Goal: Transaction & Acquisition: Purchase product/service

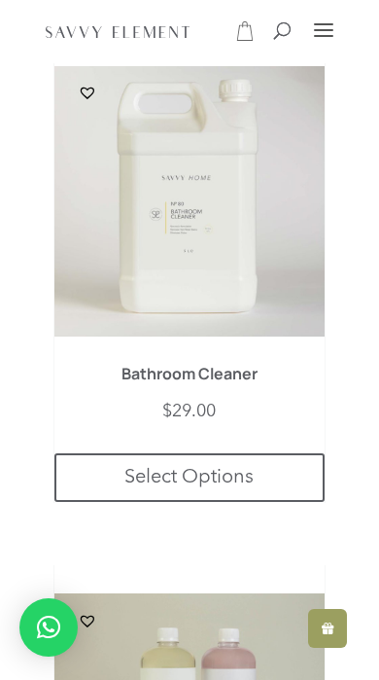
scroll to position [667, 0]
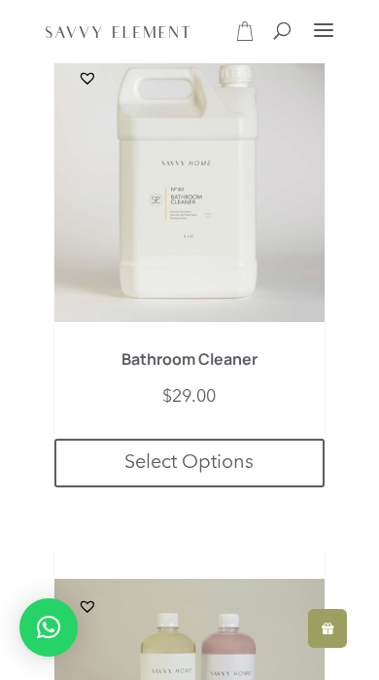
click at [240, 226] on img at bounding box center [189, 187] width 271 height 271
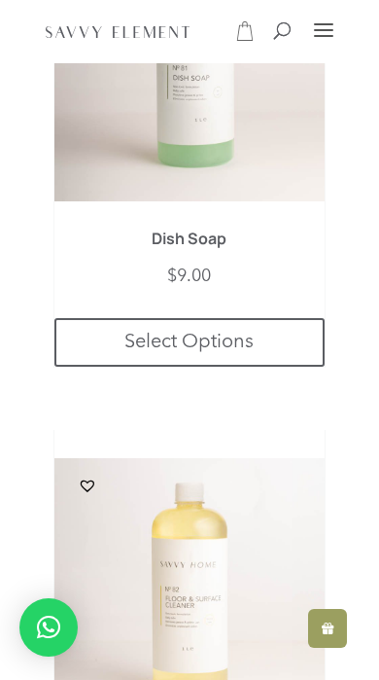
scroll to position [3427, 0]
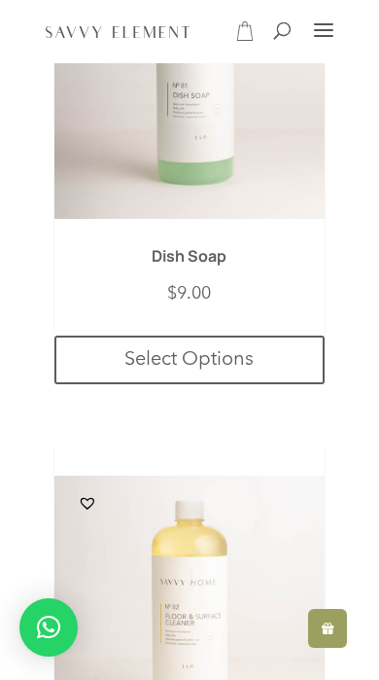
click at [225, 266] on h1 "Dish Soap" at bounding box center [189, 261] width 217 height 27
click at [214, 259] on h1 "Dish Soap" at bounding box center [189, 261] width 217 height 27
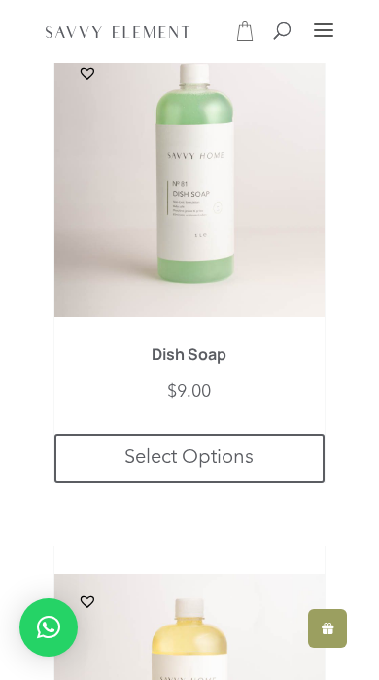
scroll to position [3328, 0]
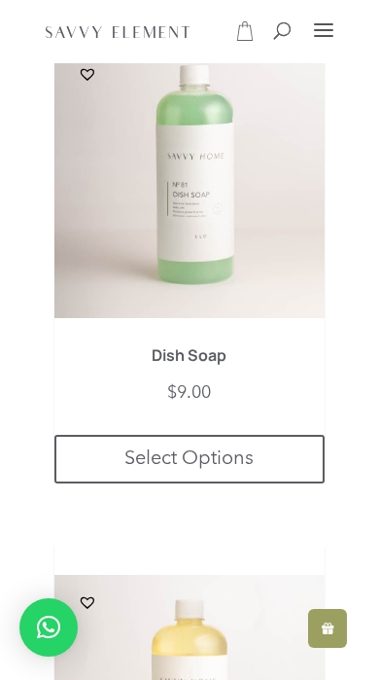
click at [197, 348] on h1 "Dish Soap" at bounding box center [189, 360] width 217 height 27
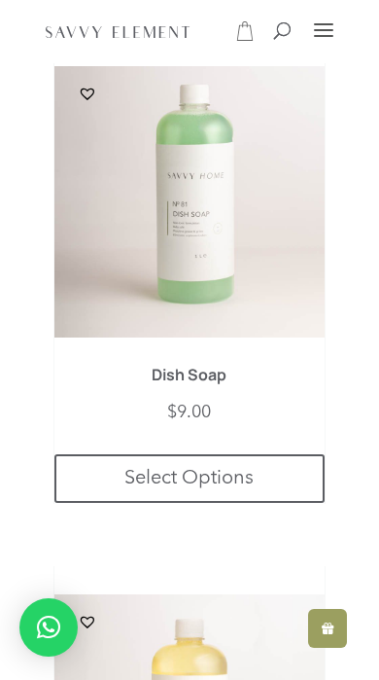
scroll to position [3329, 0]
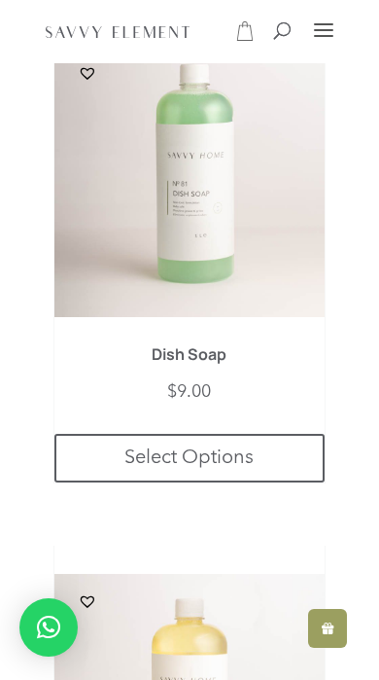
click at [214, 360] on h1 "Dish Soap" at bounding box center [189, 359] width 217 height 27
click at [205, 454] on link "Select Options" at bounding box center [189, 458] width 271 height 49
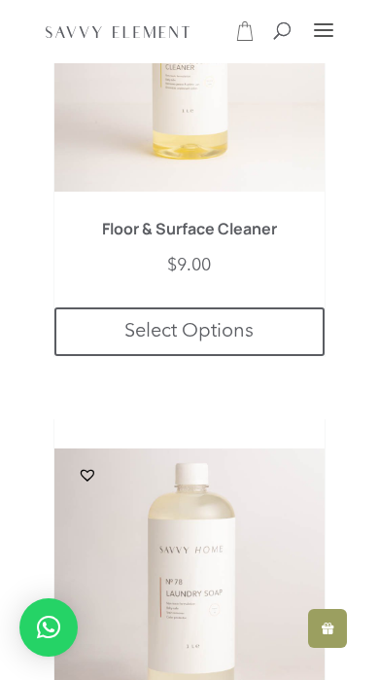
scroll to position [3957, 0]
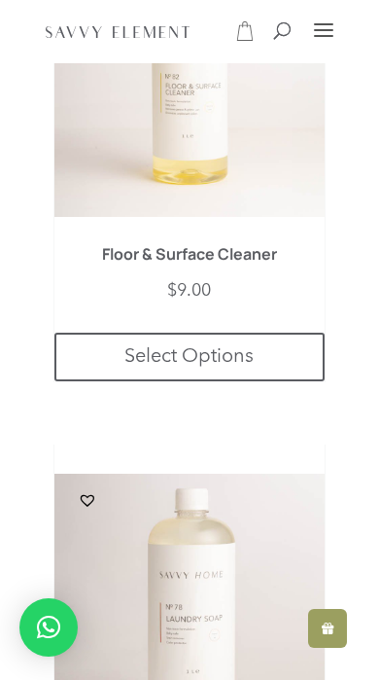
click at [244, 354] on link "Select Options" at bounding box center [189, 357] width 271 height 49
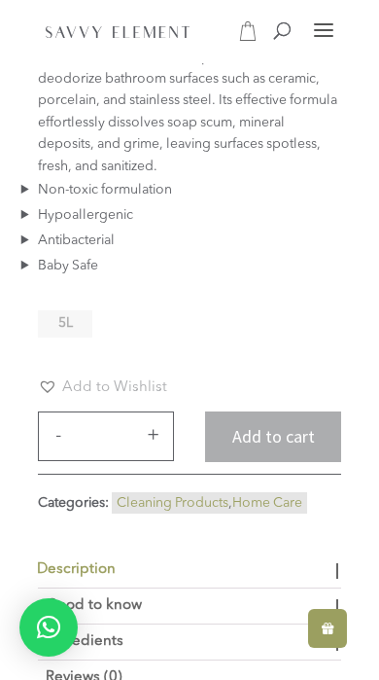
scroll to position [518, 0]
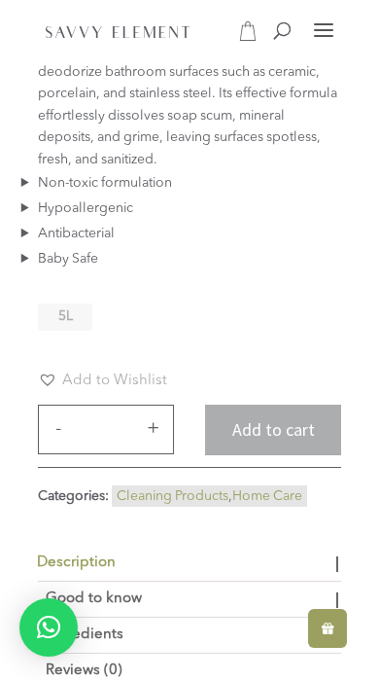
click at [290, 427] on button "Add to cart" at bounding box center [273, 431] width 136 height 52
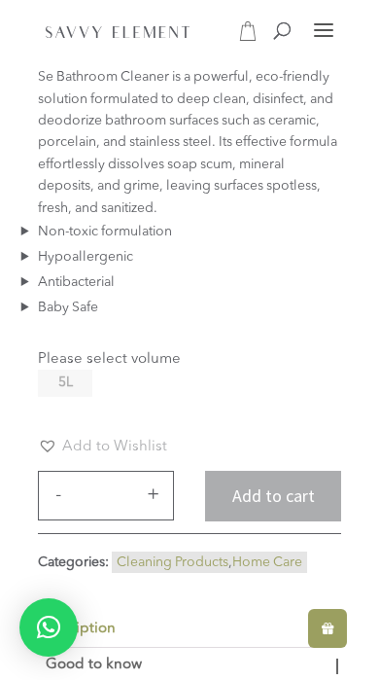
scroll to position [592, 0]
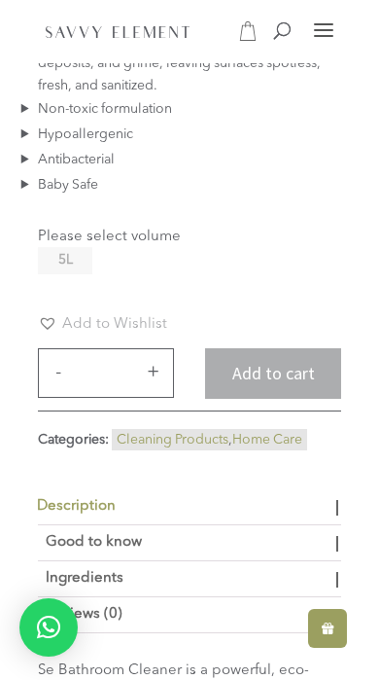
click at [74, 273] on li "5L" at bounding box center [65, 260] width 54 height 27
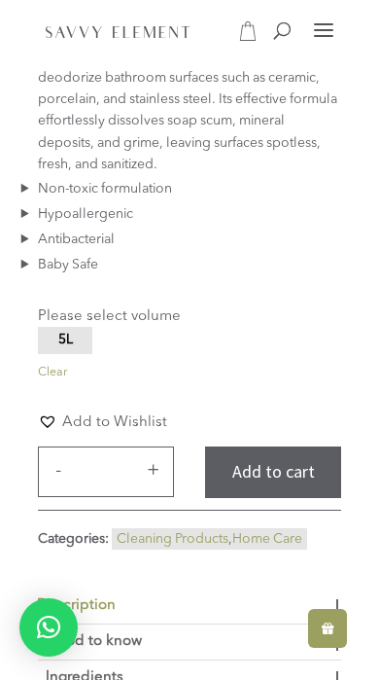
scroll to position [528, 0]
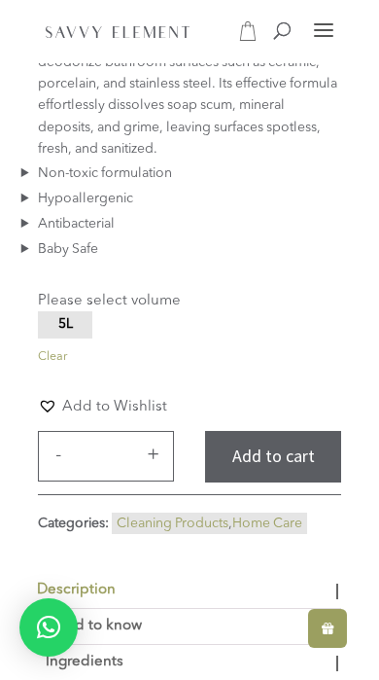
click at [312, 460] on button "Add to cart" at bounding box center [273, 457] width 136 height 52
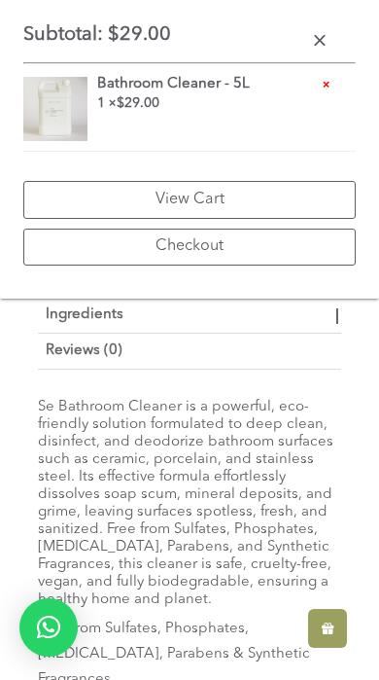
scroll to position [811, 0]
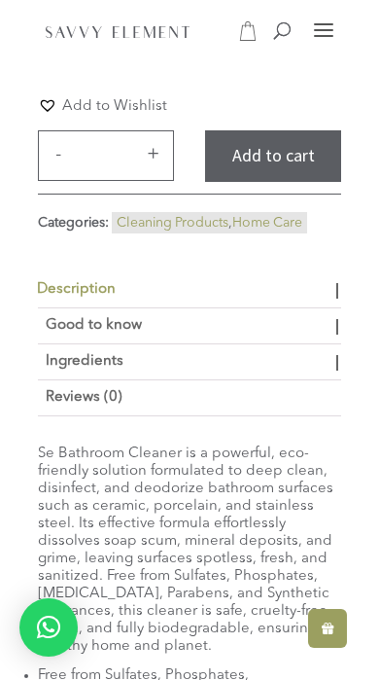
click at [323, 43] on div at bounding box center [323, 32] width 35 height 33
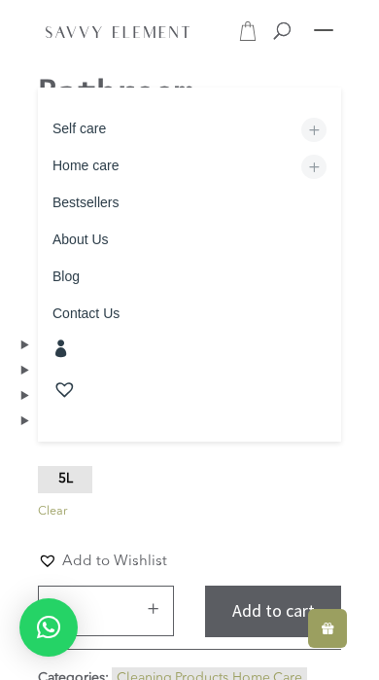
scroll to position [337, 0]
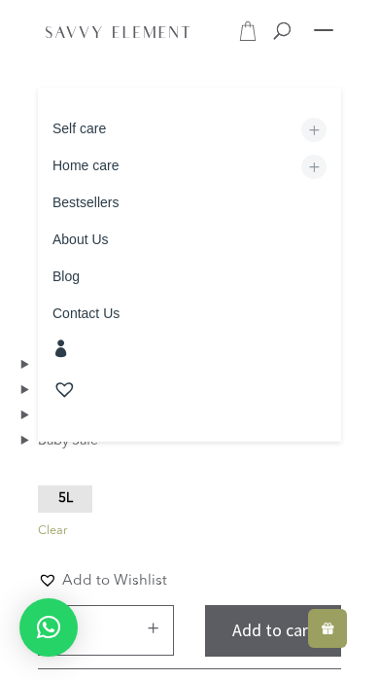
click at [297, 508] on tbody "**********" at bounding box center [189, 516] width 303 height 69
click at [288, 501] on tbody "**********" at bounding box center [189, 516] width 303 height 69
click at [338, 32] on div at bounding box center [323, 32] width 35 height 33
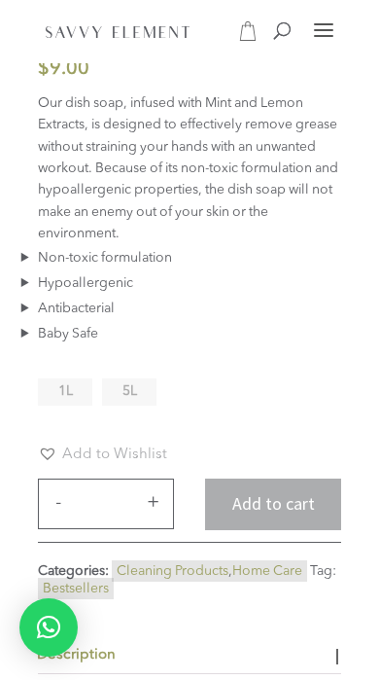
scroll to position [611, 0]
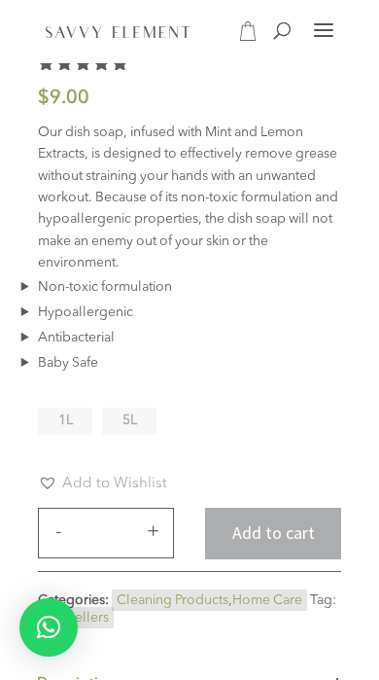
click at [144, 274] on p "Our dish soap, infused with Mint and Lemon Extracts, is designed to effectively…" at bounding box center [189, 198] width 303 height 153
click at [146, 424] on li "5L" at bounding box center [129, 421] width 54 height 27
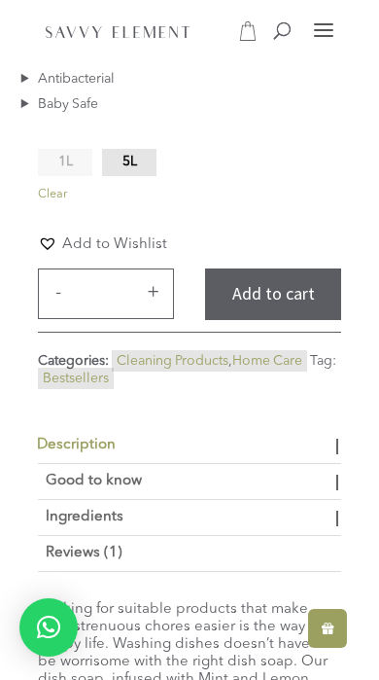
scroll to position [883, 0]
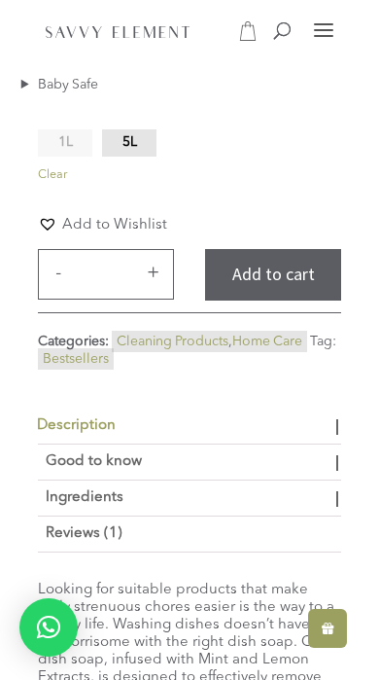
click at [304, 281] on button "Add to cart" at bounding box center [273, 275] width 136 height 52
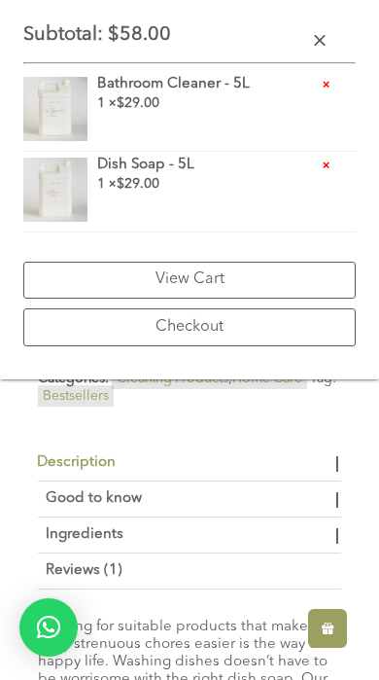
scroll to position [847, 0]
click at [260, 329] on link "Checkout" at bounding box center [189, 327] width 333 height 38
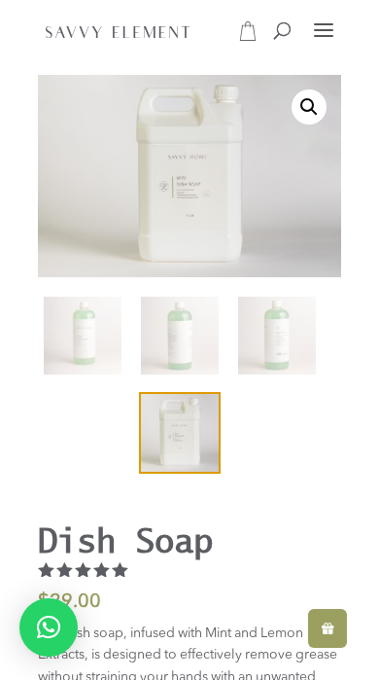
scroll to position [0, 0]
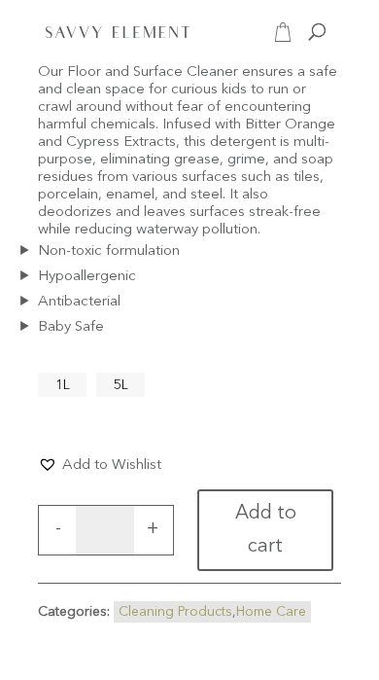
scroll to position [778, 0]
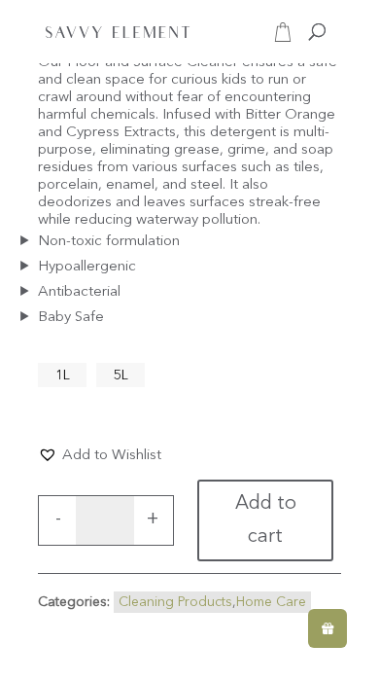
click at [152, 397] on ul "1L 5L" at bounding box center [96, 379] width 117 height 35
click at [128, 387] on li "5L" at bounding box center [120, 375] width 49 height 24
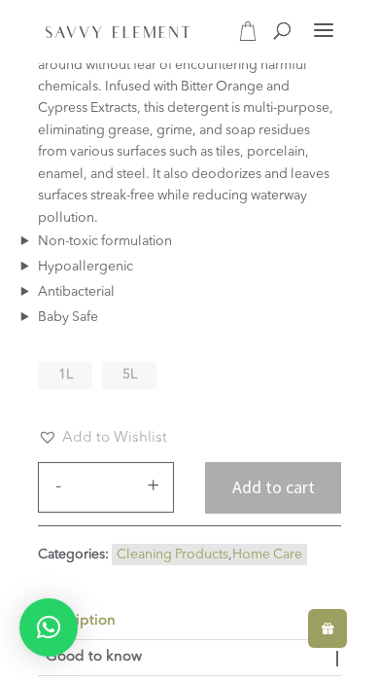
click at [140, 389] on li "5L" at bounding box center [129, 375] width 54 height 27
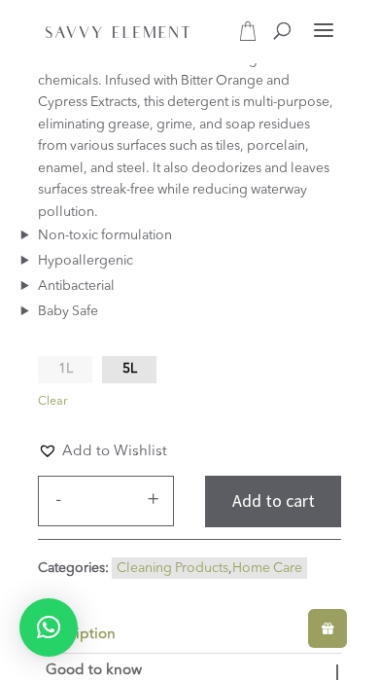
click at [281, 526] on button "Add to cart" at bounding box center [273, 502] width 136 height 52
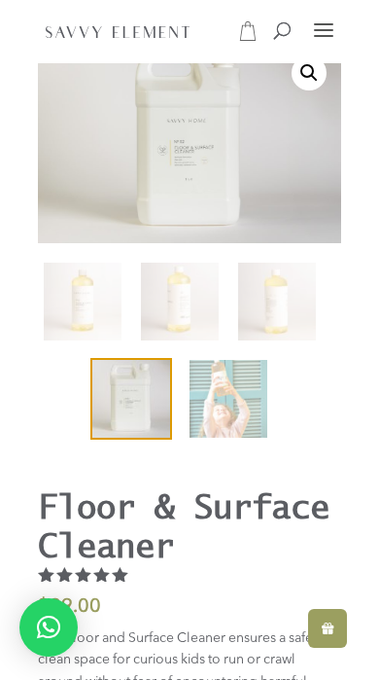
scroll to position [0, 0]
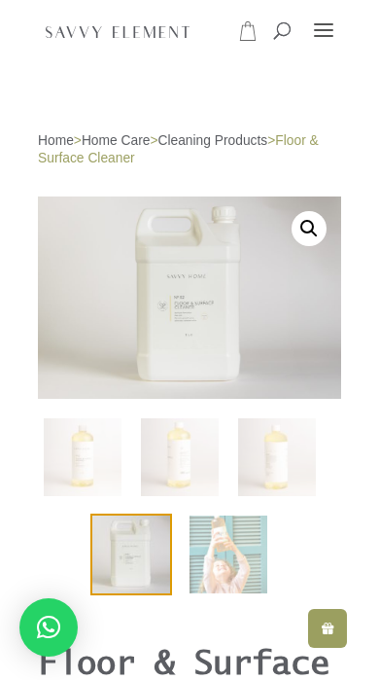
click at [248, 32] on icon at bounding box center [247, 30] width 19 height 19
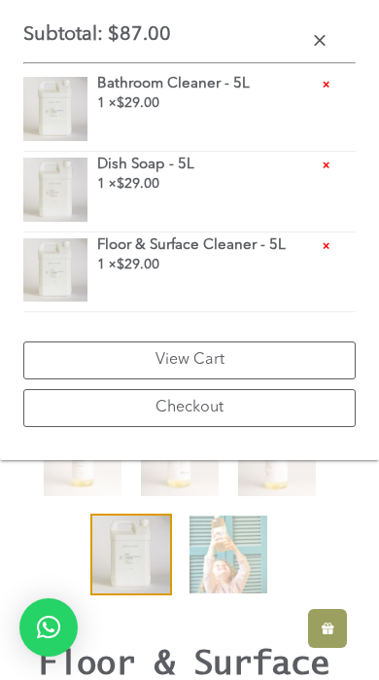
click at [340, 505] on ol at bounding box center [189, 515] width 303 height 195
click at [336, 492] on ol at bounding box center [189, 515] width 303 height 195
click at [302, 48] on p "Subtotal: $ 87.00" at bounding box center [189, 38] width 333 height 31
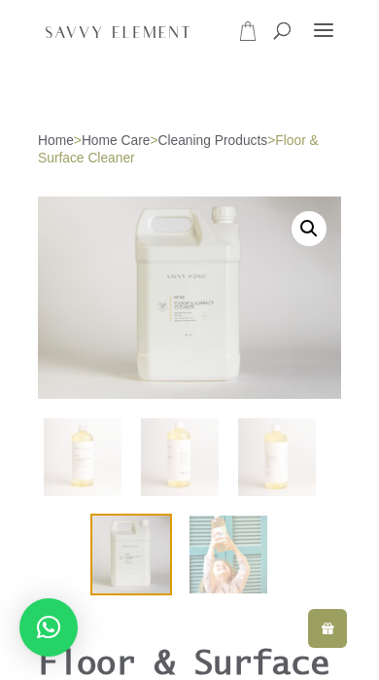
click at [323, 46] on div at bounding box center [323, 32] width 35 height 33
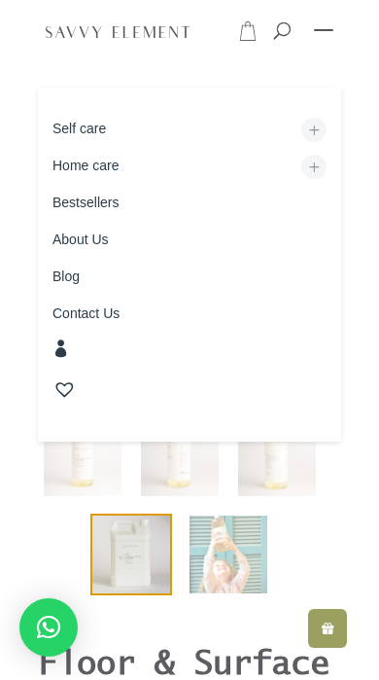
click at [328, 40] on div at bounding box center [323, 32] width 35 height 33
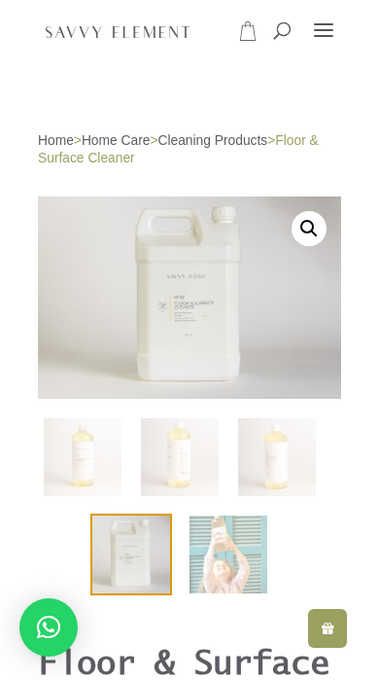
click at [274, 16] on span at bounding box center [274, 16] width 0 height 0
type input "**********"
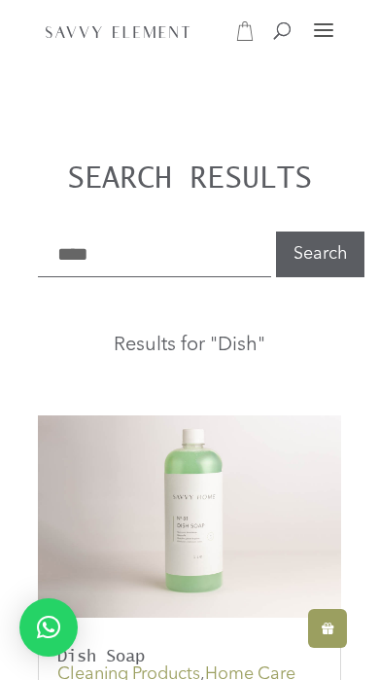
click at [194, 245] on input "****" at bounding box center [154, 254] width 233 height 46
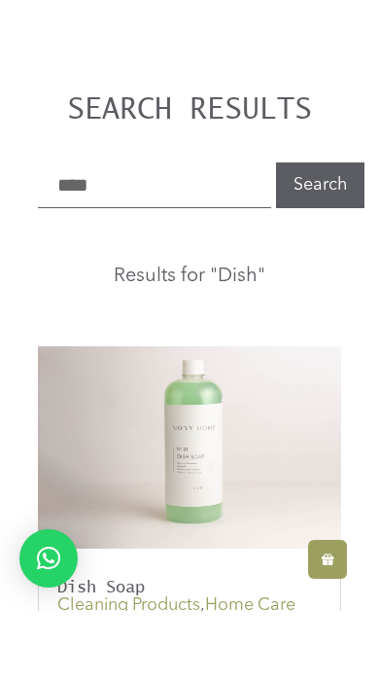
click at [312, 231] on button "Search" at bounding box center [320, 254] width 89 height 46
click at [195, 231] on input "****" at bounding box center [154, 254] width 233 height 46
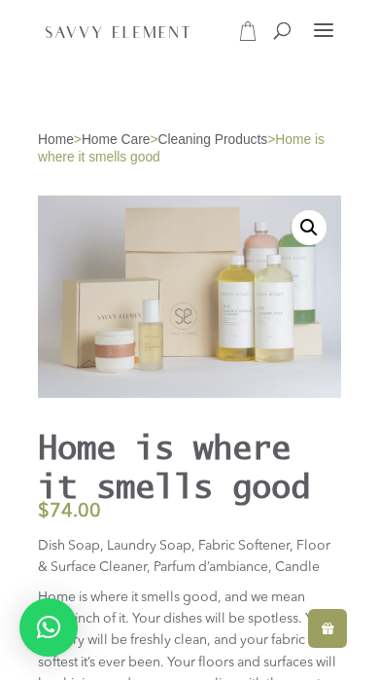
click at [327, 31] on div at bounding box center [323, 30] width 19 height 14
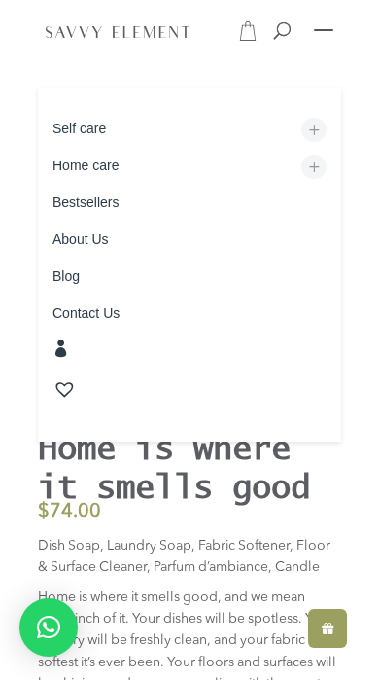
click at [210, 160] on link "Home care" at bounding box center [189, 166] width 303 height 32
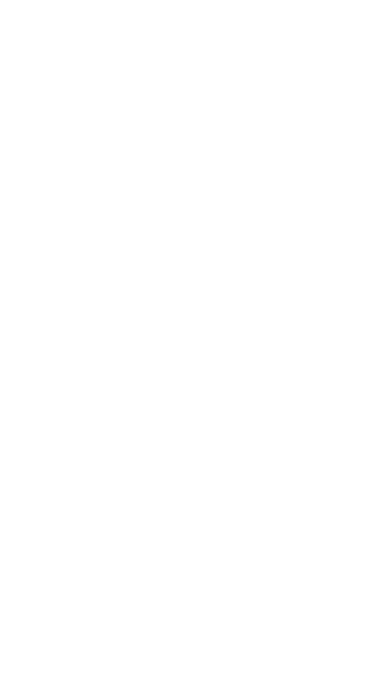
scroll to position [763, 0]
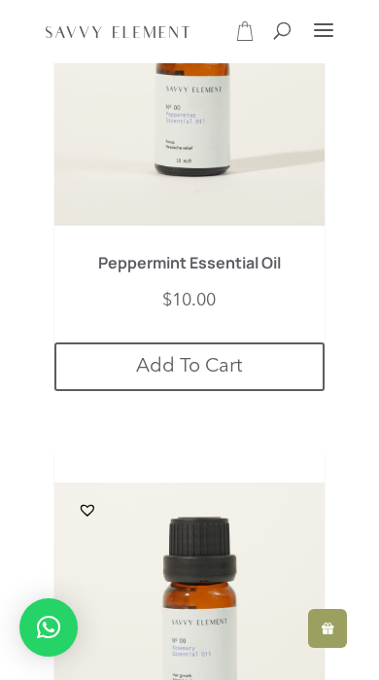
click at [332, 33] on div at bounding box center [323, 30] width 19 height 14
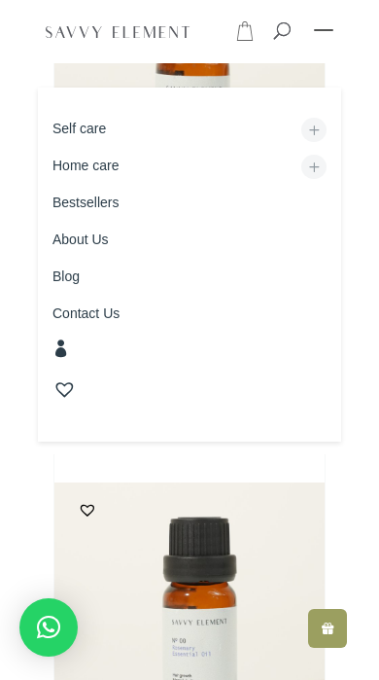
click at [110, 168] on link "Home care" at bounding box center [189, 166] width 303 height 32
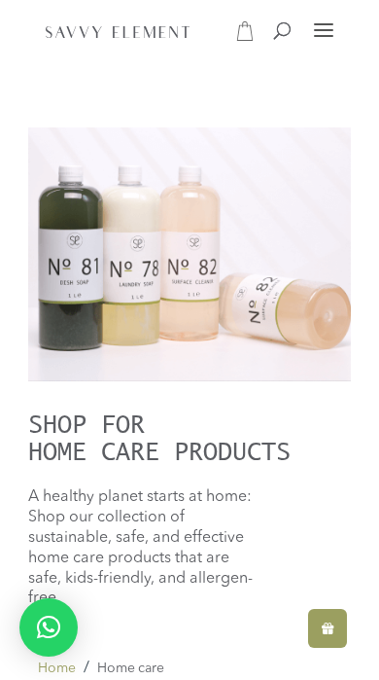
click at [322, 31] on div at bounding box center [323, 30] width 19 height 2
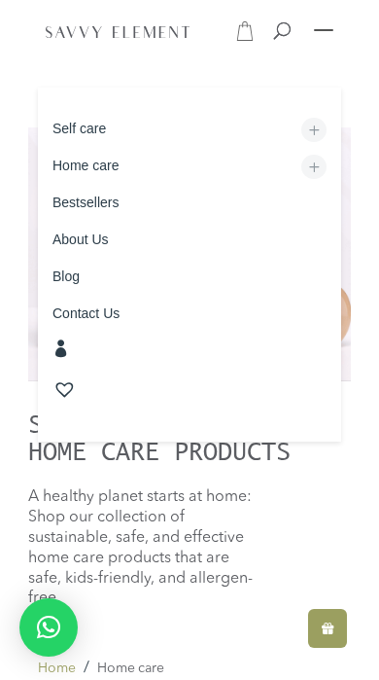
click at [202, 121] on link "Self care" at bounding box center [189, 129] width 303 height 32
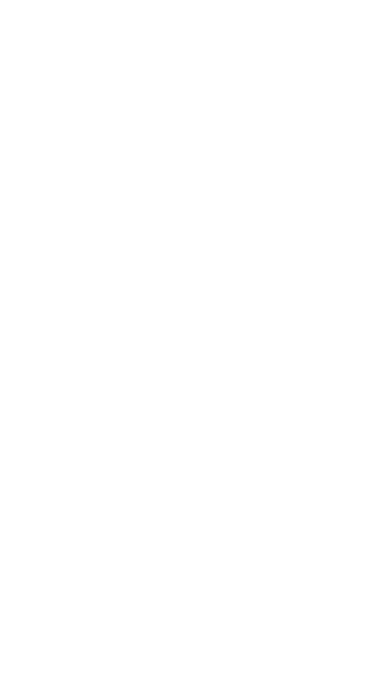
scroll to position [10653, 0]
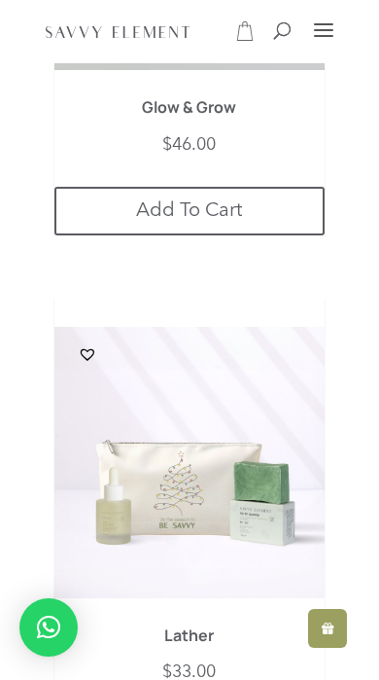
click at [241, 31] on icon at bounding box center [244, 30] width 19 height 19
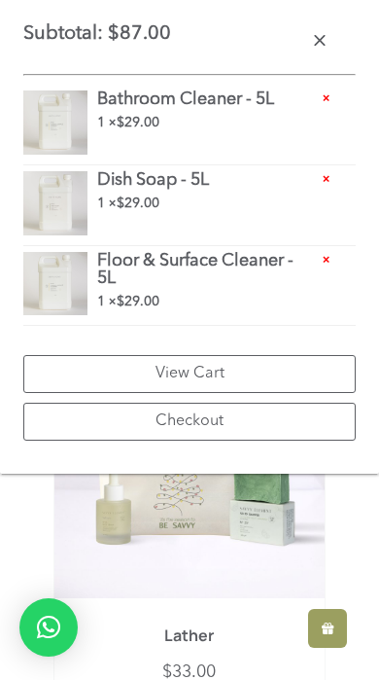
click at [273, 433] on link "Checkout" at bounding box center [189, 422] width 333 height 38
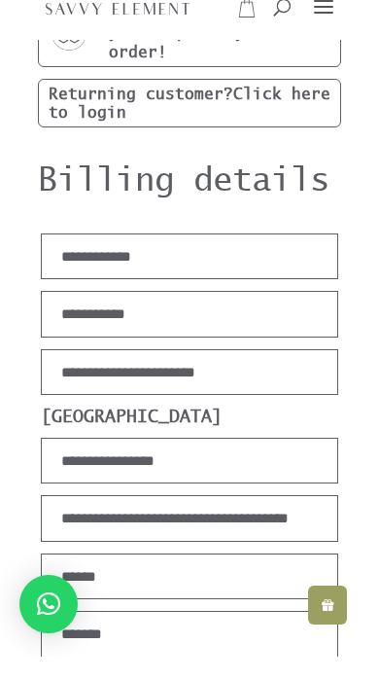
scroll to position [116, 0]
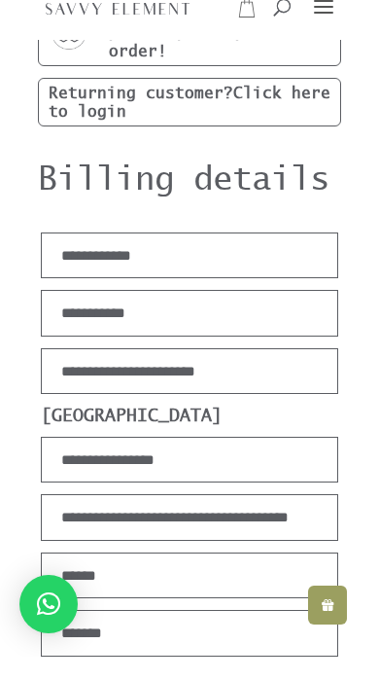
click at [278, 260] on input "First name *" at bounding box center [190, 279] width 298 height 47
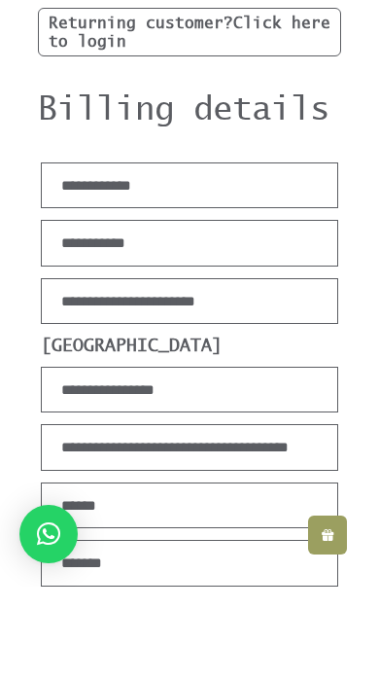
scroll to position [186, 0]
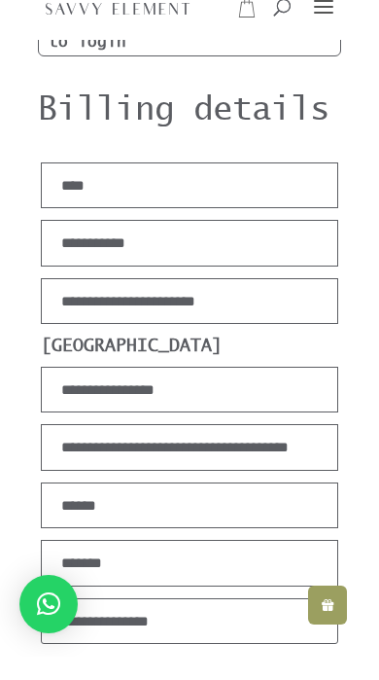
type input "****"
click at [280, 243] on input "Last name *" at bounding box center [190, 266] width 298 height 47
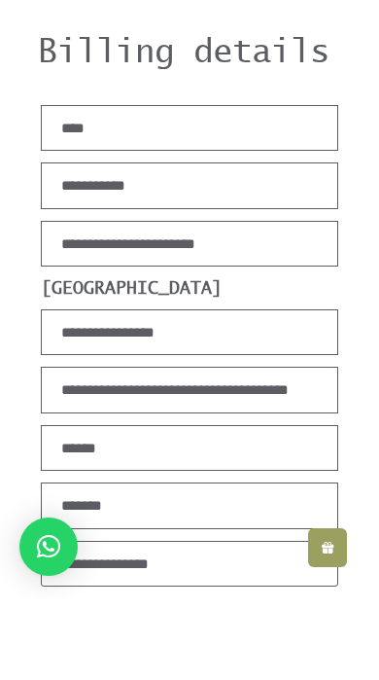
scroll to position [243, 0]
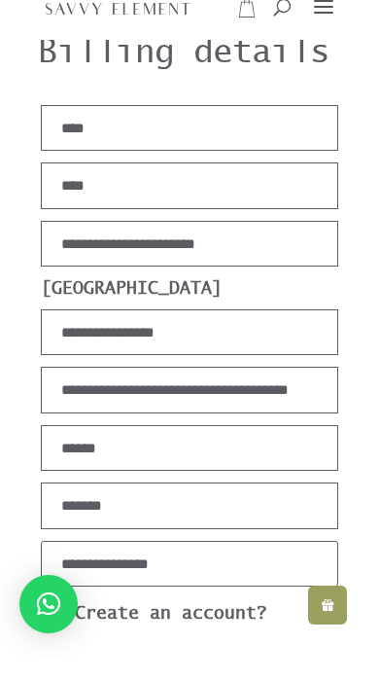
type input "****"
click at [268, 334] on input "Street address *" at bounding box center [190, 356] width 298 height 47
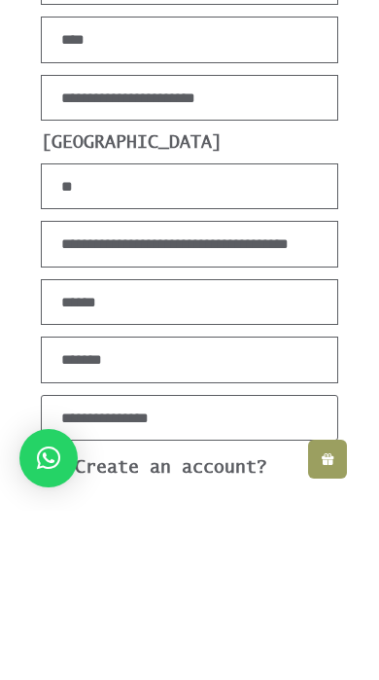
type input "*"
type input "**********"
click at [74, 390] on input "Apartment, suite, unit, etc. (optional)" at bounding box center [190, 413] width 298 height 47
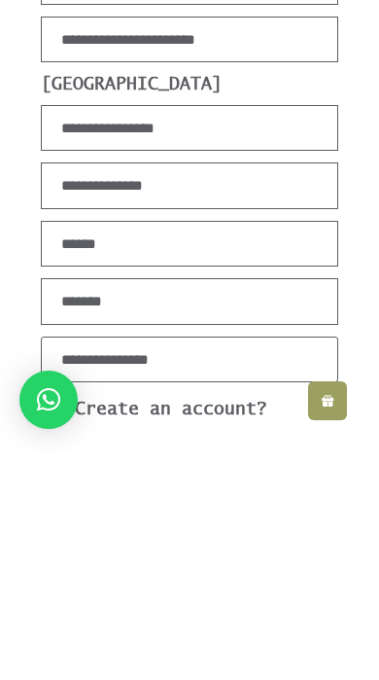
type input "**********"
click at [61, 448] on input "City *" at bounding box center [190, 471] width 298 height 47
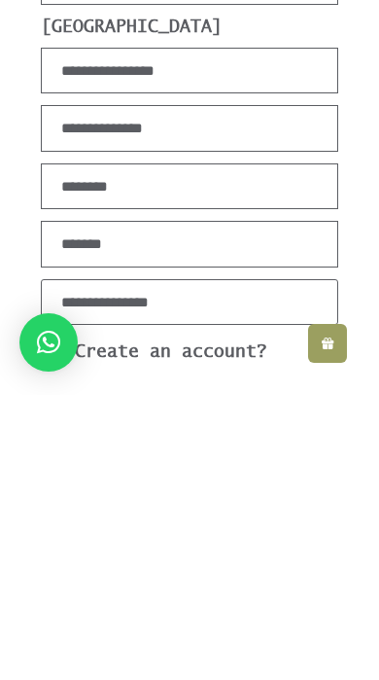
type input "*******"
click at [76, 506] on input "Phone *" at bounding box center [190, 529] width 298 height 47
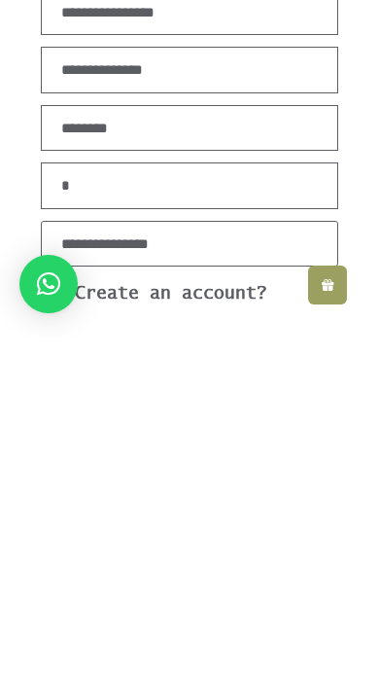
type input "**"
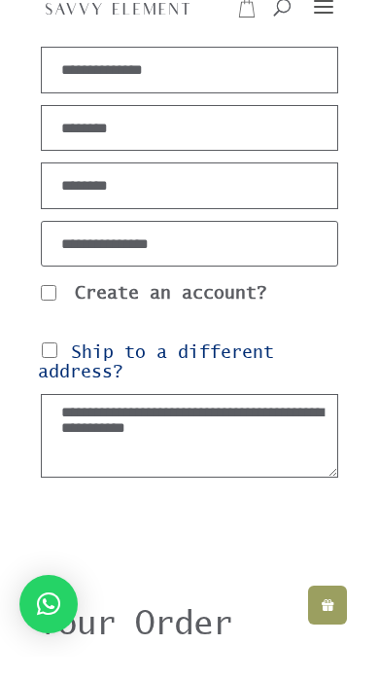
type input "********"
click at [67, 249] on input "Email address *" at bounding box center [190, 267] width 298 height 47
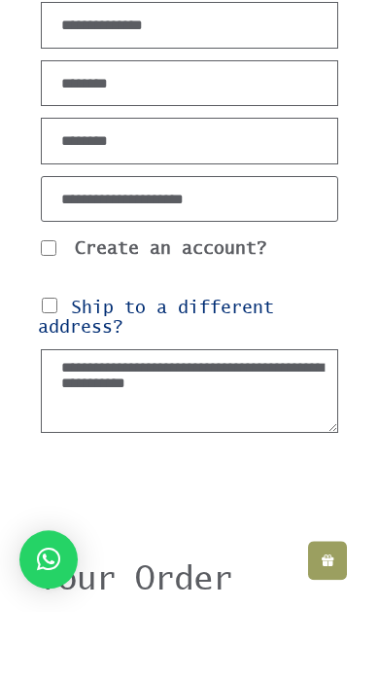
type input "**********"
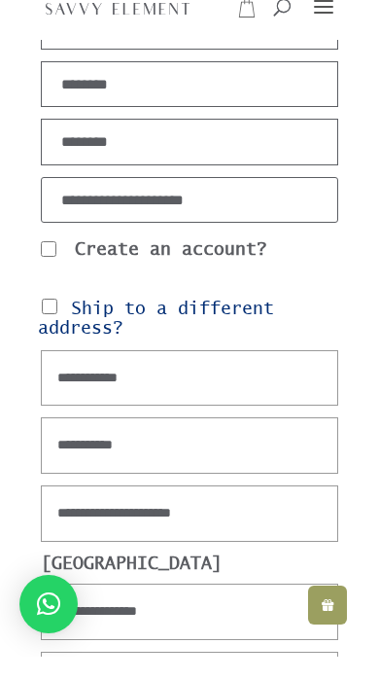
click at [39, 321] on span "Ship to a different address?" at bounding box center [156, 341] width 236 height 40
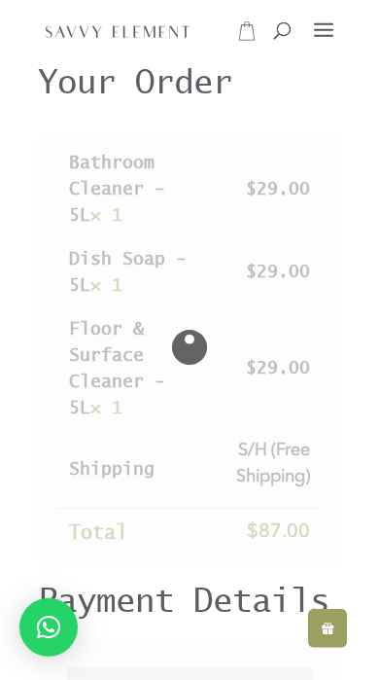
scroll to position [1129, 0]
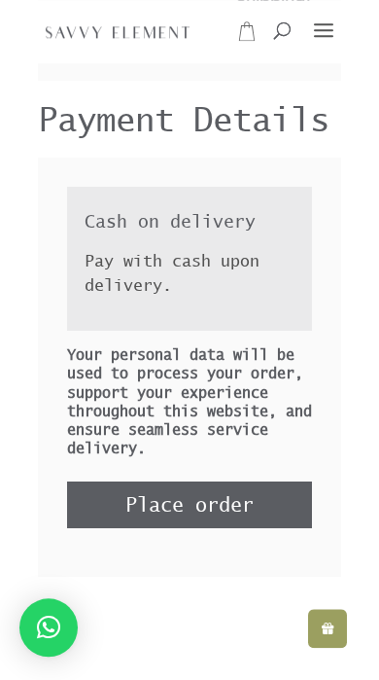
click at [279, 505] on button "Place order" at bounding box center [189, 504] width 245 height 47
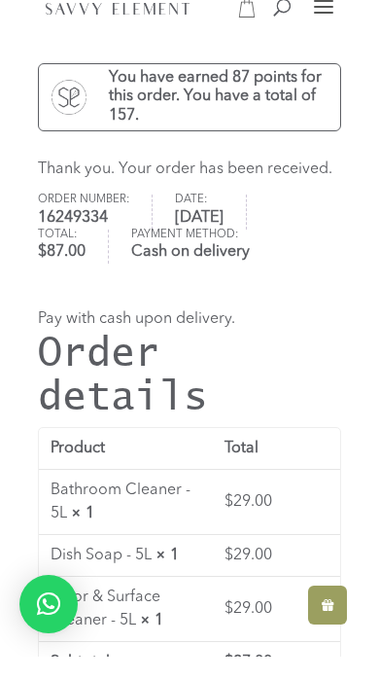
scroll to position [52, 0]
